Goal: Find specific fact: Find specific fact

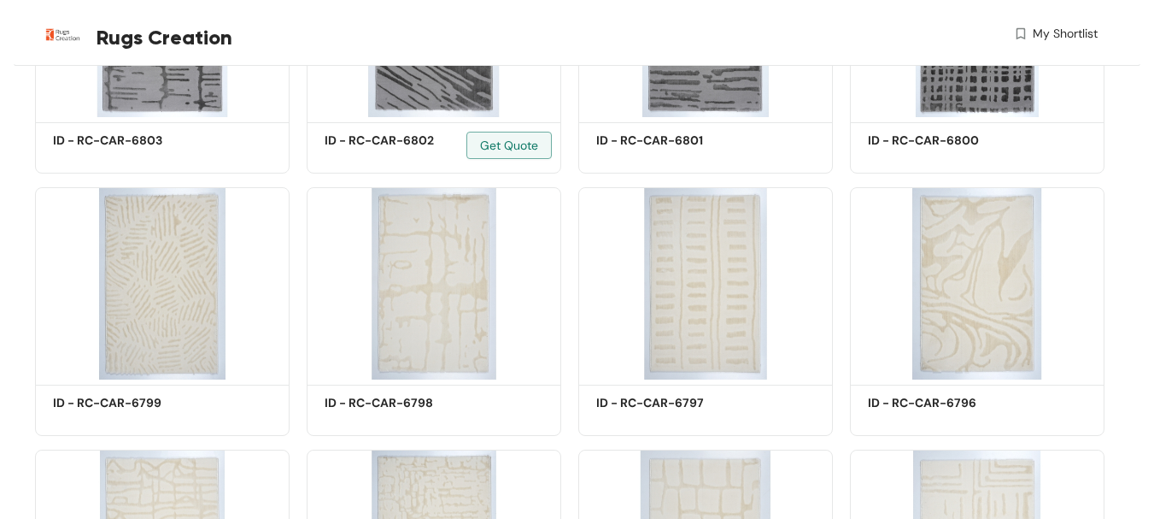
scroll to position [1111, 0]
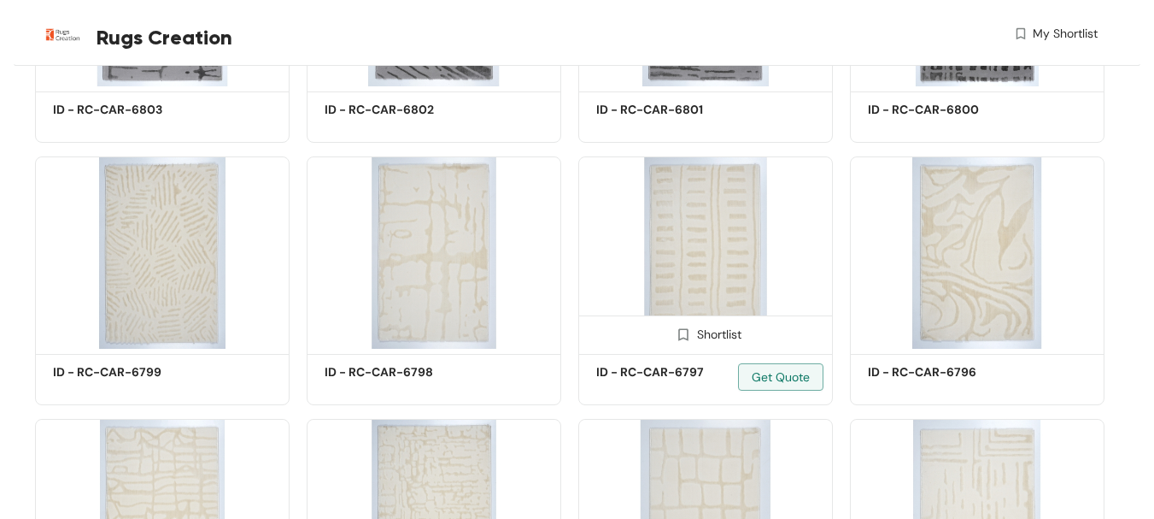
click at [688, 281] on img at bounding box center [705, 252] width 255 height 192
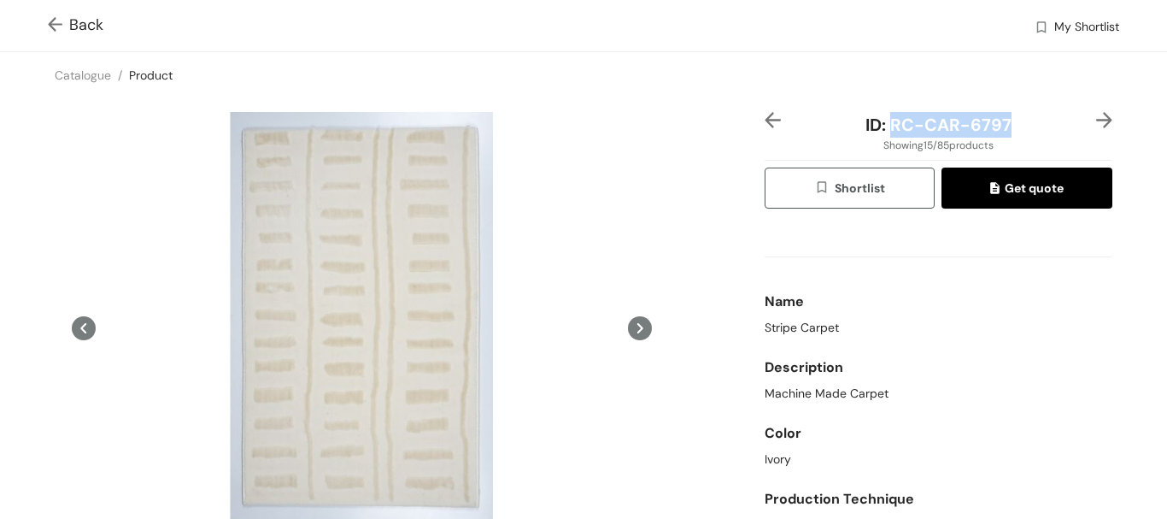
drag, startPoint x: 998, startPoint y: 120, endPoint x: 884, endPoint y: 127, distance: 113.8
click at [884, 127] on span "ID: RC-CAR-6797" at bounding box center [938, 125] width 146 height 22
copy span "RC-CAR-6797"
click at [61, 26] on img at bounding box center [58, 26] width 21 height 18
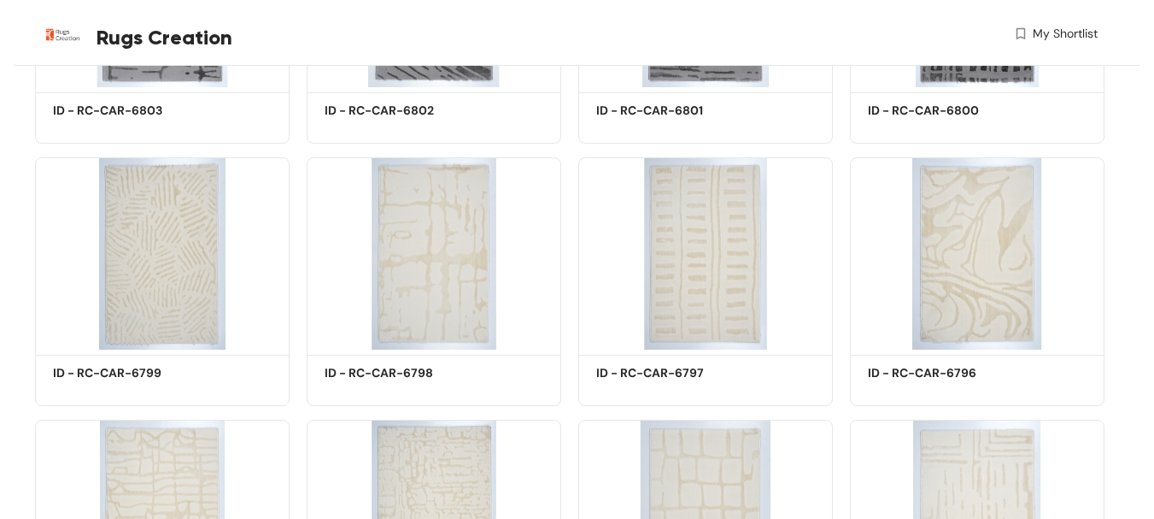
scroll to position [1111, 0]
